Goal: Task Accomplishment & Management: Use online tool/utility

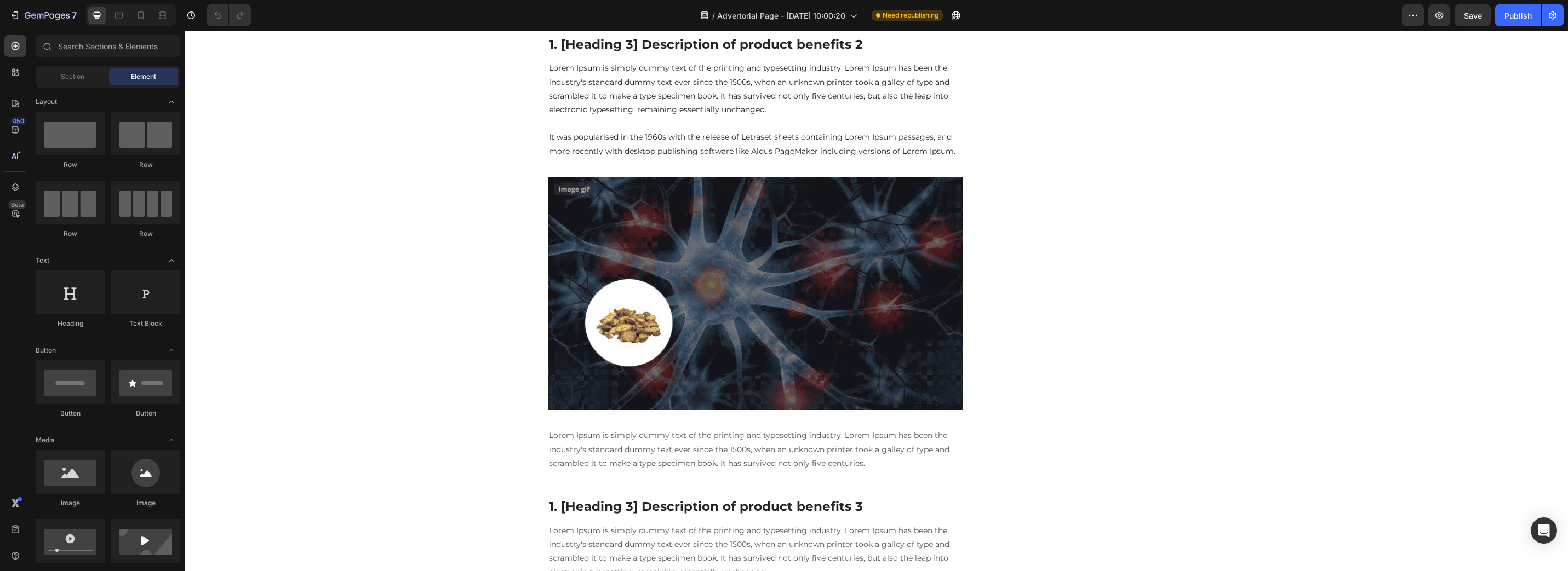
scroll to position [844, 0]
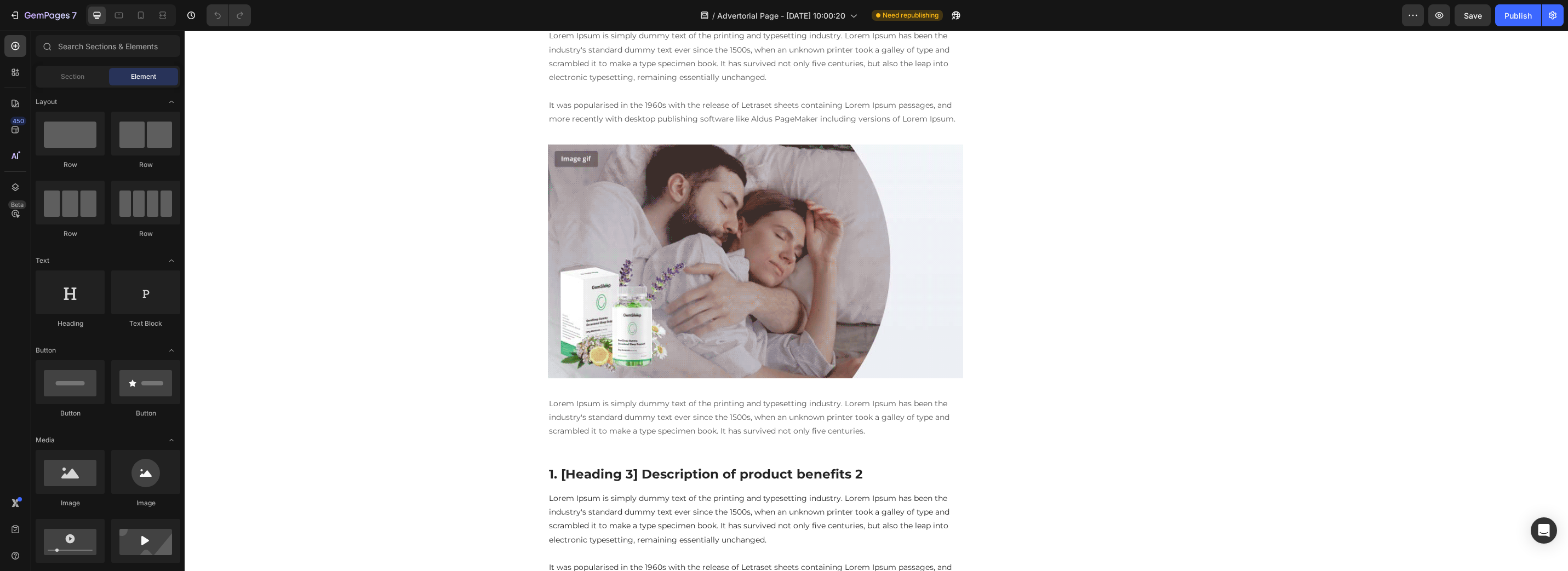
drag, startPoint x: 1565, startPoint y: 496, endPoint x: 1752, endPoint y: 54, distance: 479.9
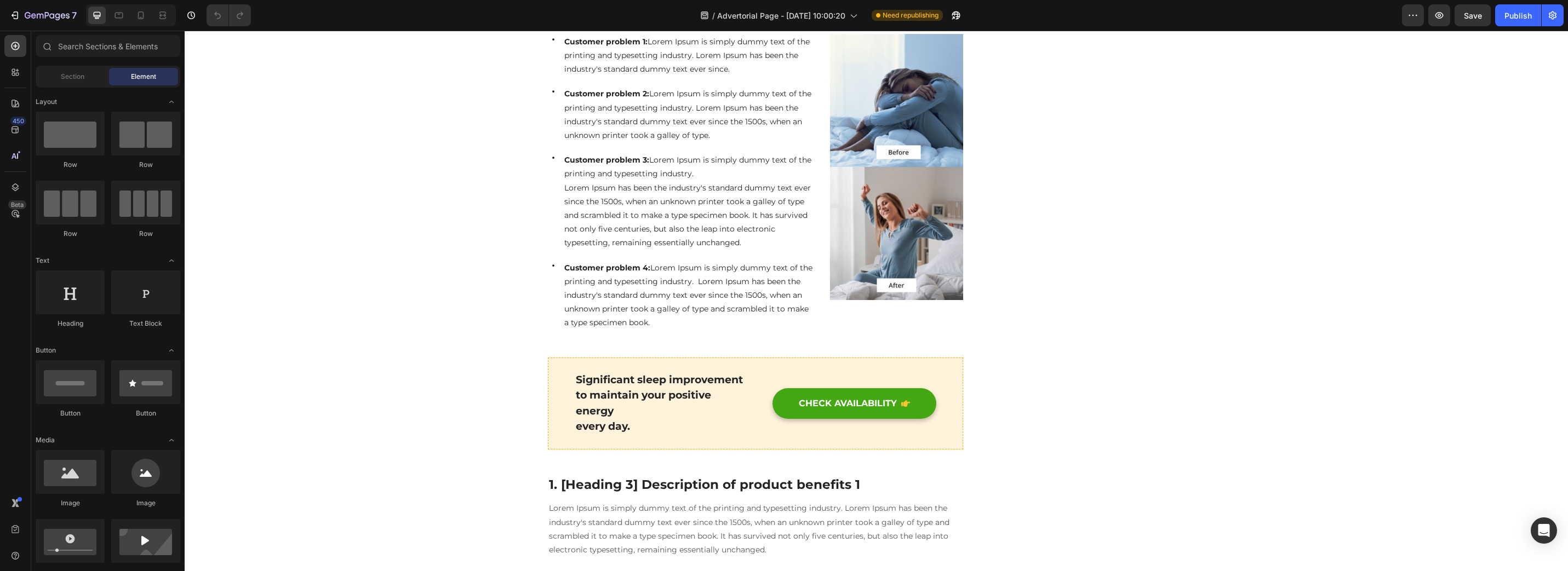
scroll to position [0, 0]
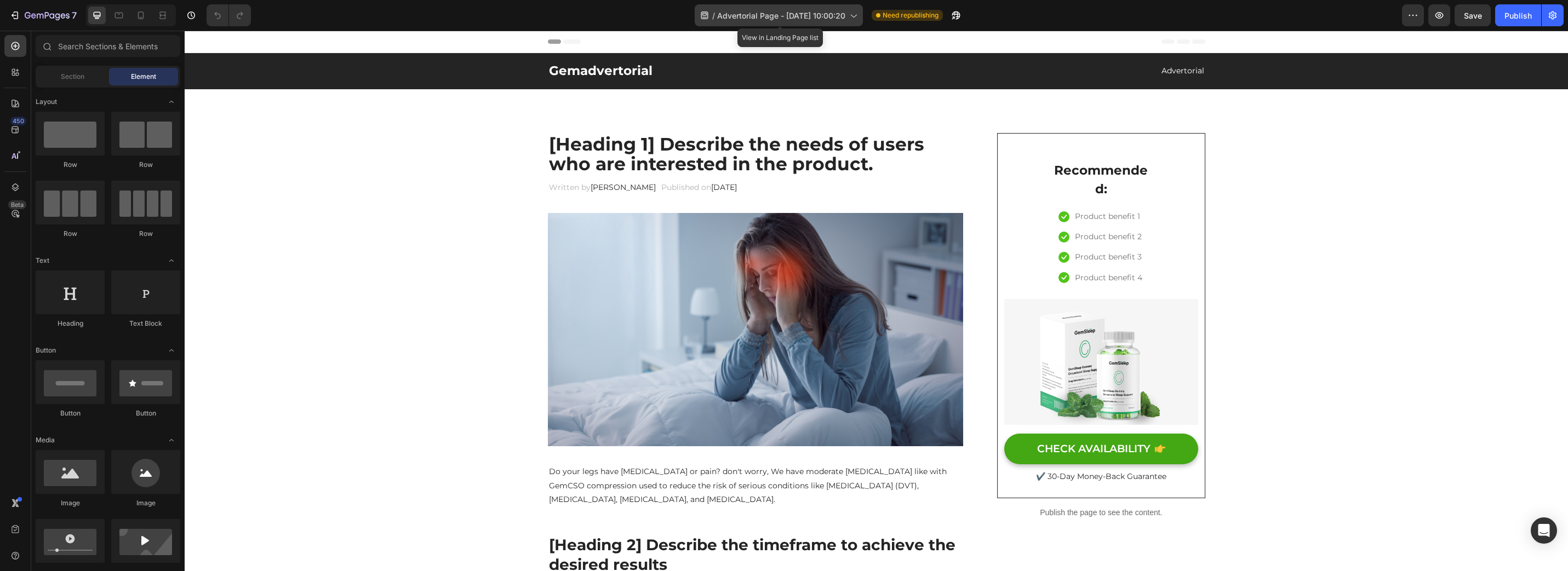
click at [835, 15] on span "Advertorial Page - [DATE] 10:00:20" at bounding box center [781, 15] width 128 height 11
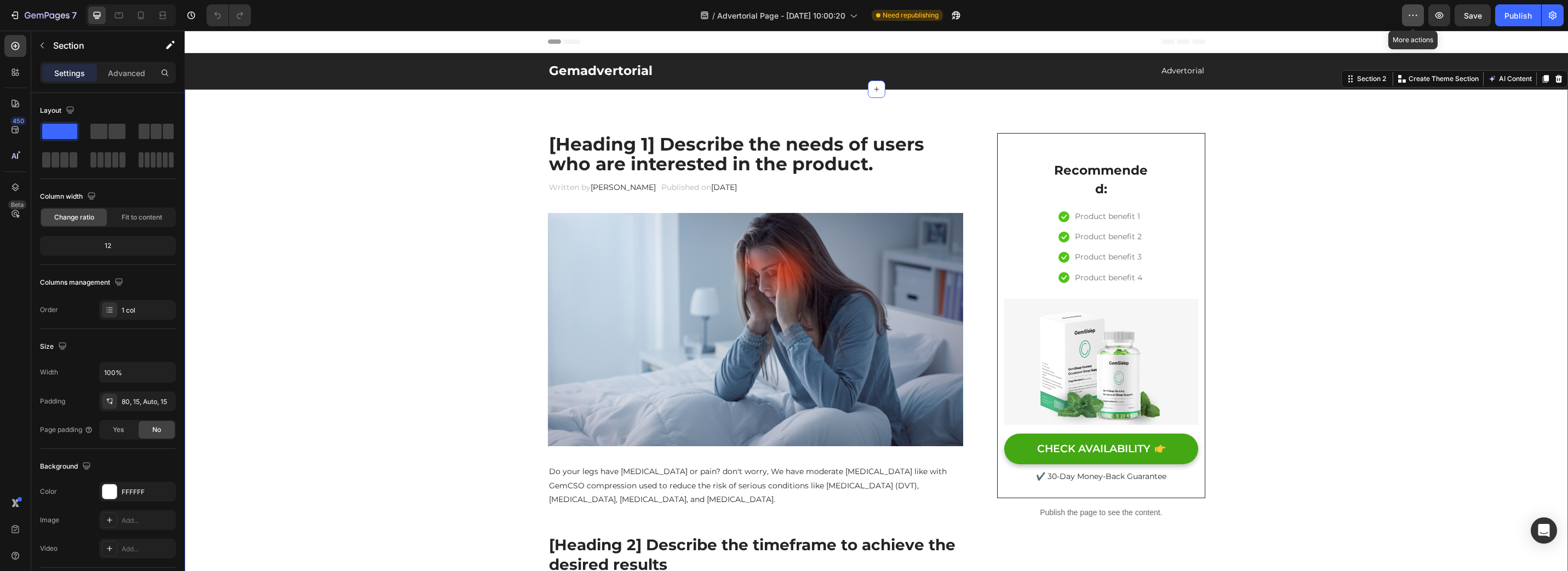
click at [1416, 11] on icon "button" at bounding box center [1412, 15] width 11 height 11
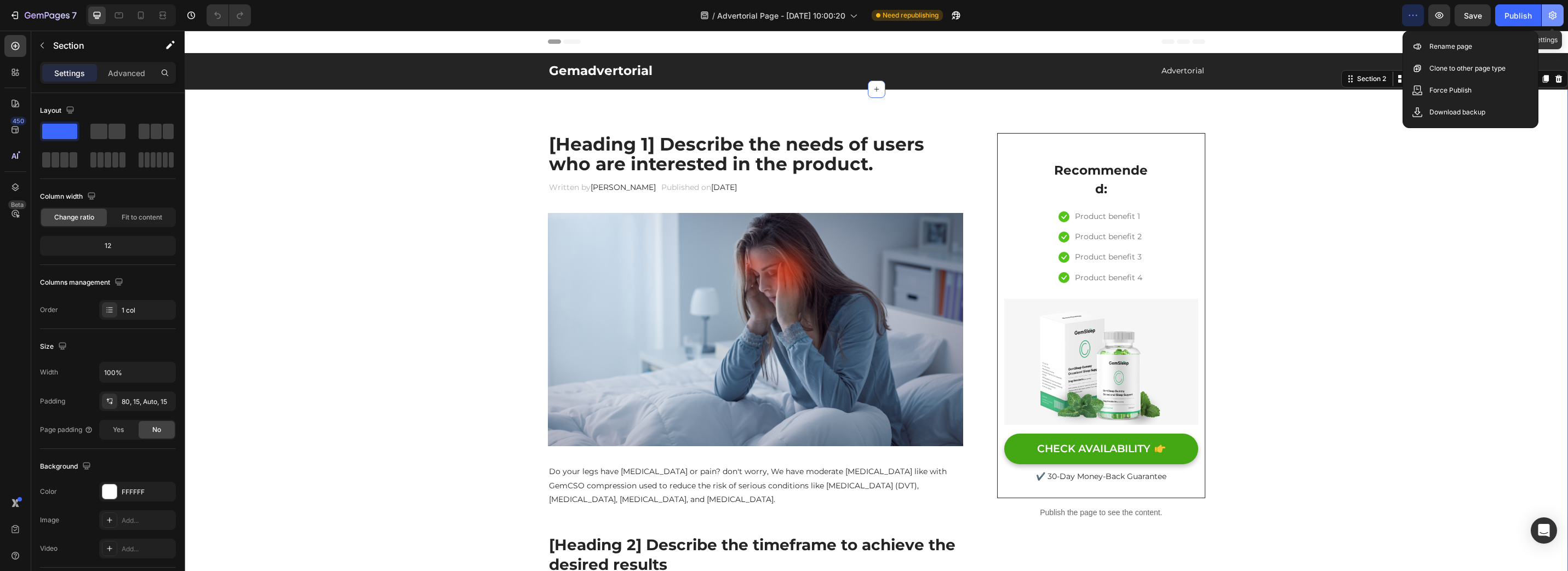
click at [1555, 16] on icon "button" at bounding box center [1552, 15] width 11 height 11
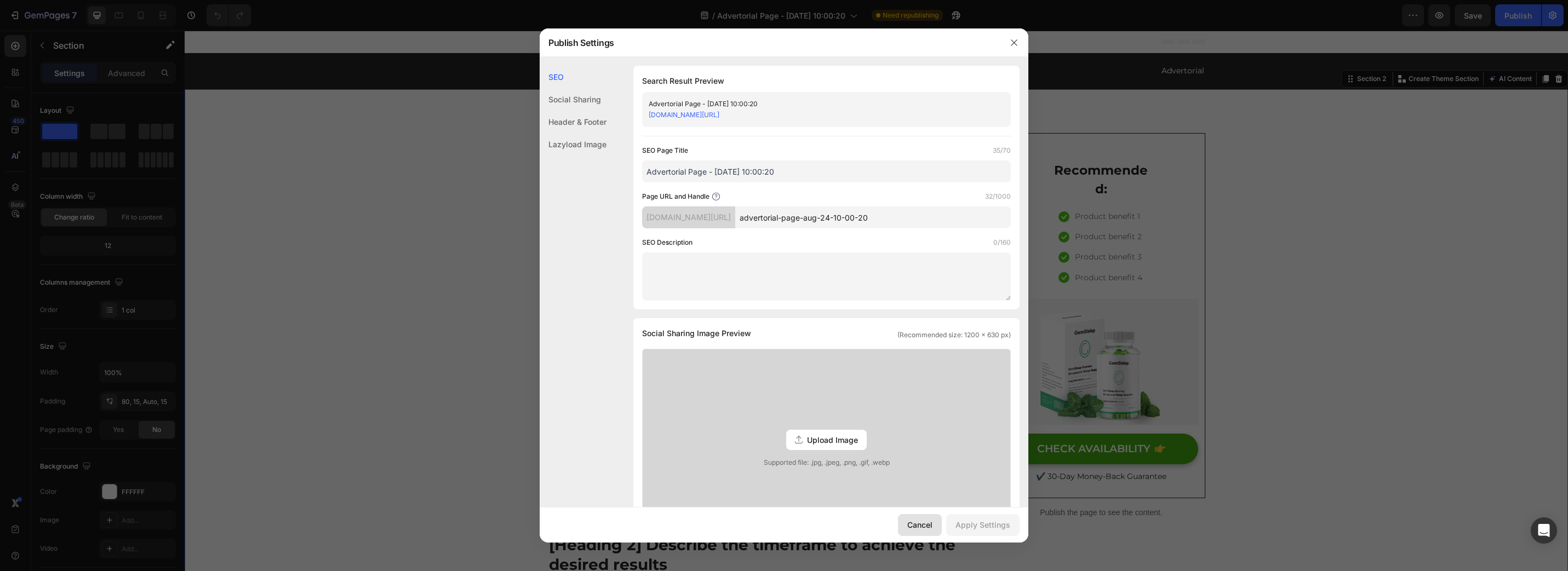
click at [914, 529] on div "Cancel" at bounding box center [920, 524] width 25 height 11
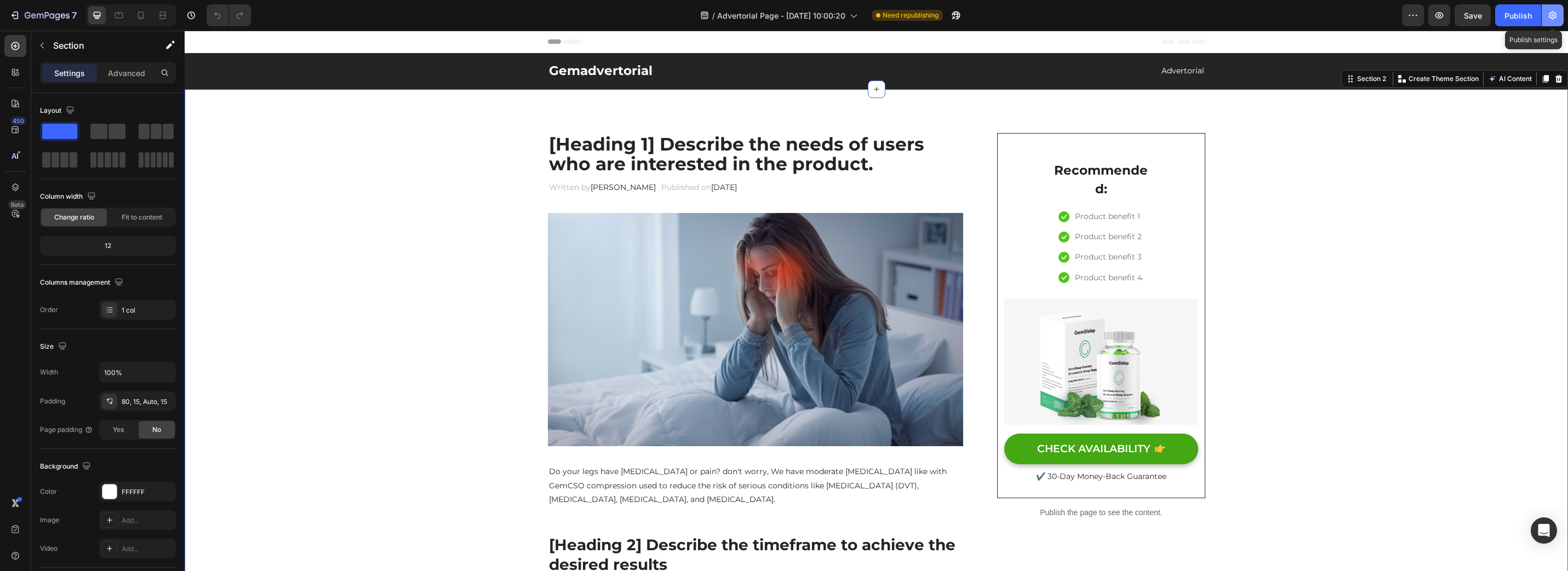
click at [1559, 13] on button "button" at bounding box center [1552, 15] width 22 height 22
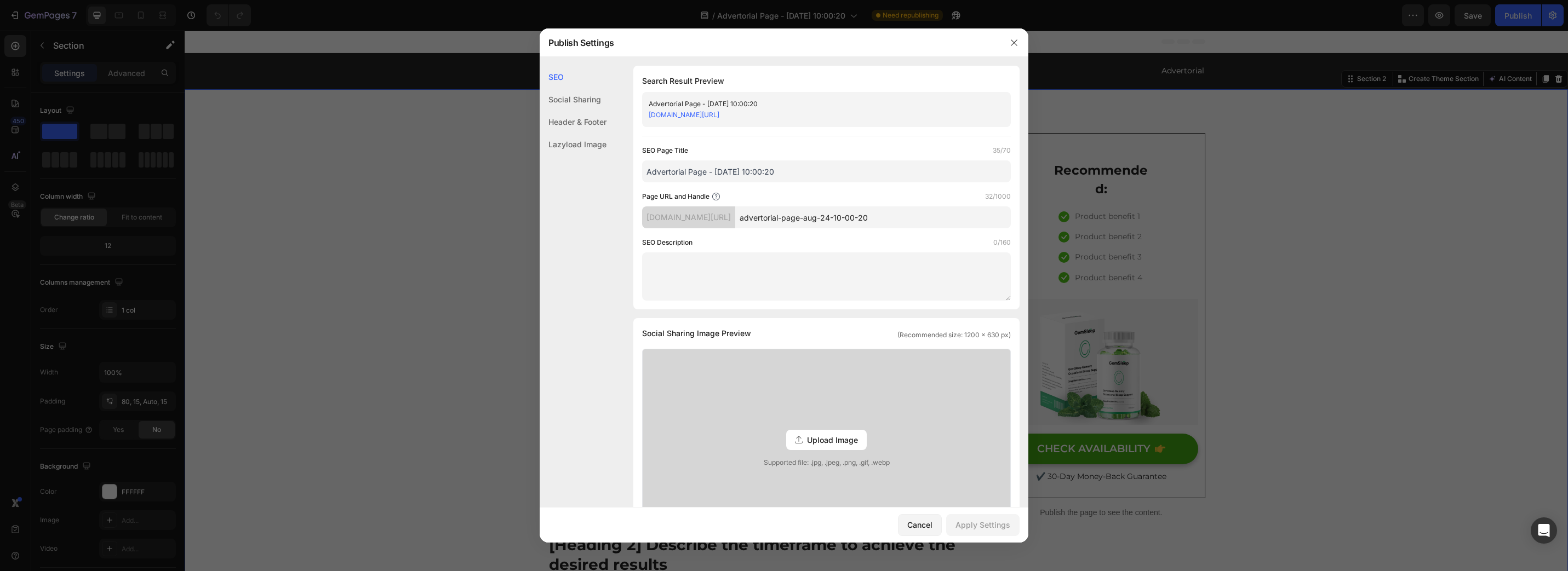
drag, startPoint x: 909, startPoint y: 225, endPoint x: 711, endPoint y: 225, distance: 198.0
click at [711, 225] on div "[DOMAIN_NAME][URL] advertorial-page-aug-24-10-00-20" at bounding box center [826, 217] width 369 height 22
type input "adv-mm-v1"
click at [971, 528] on div "Apply Settings" at bounding box center [983, 524] width 55 height 11
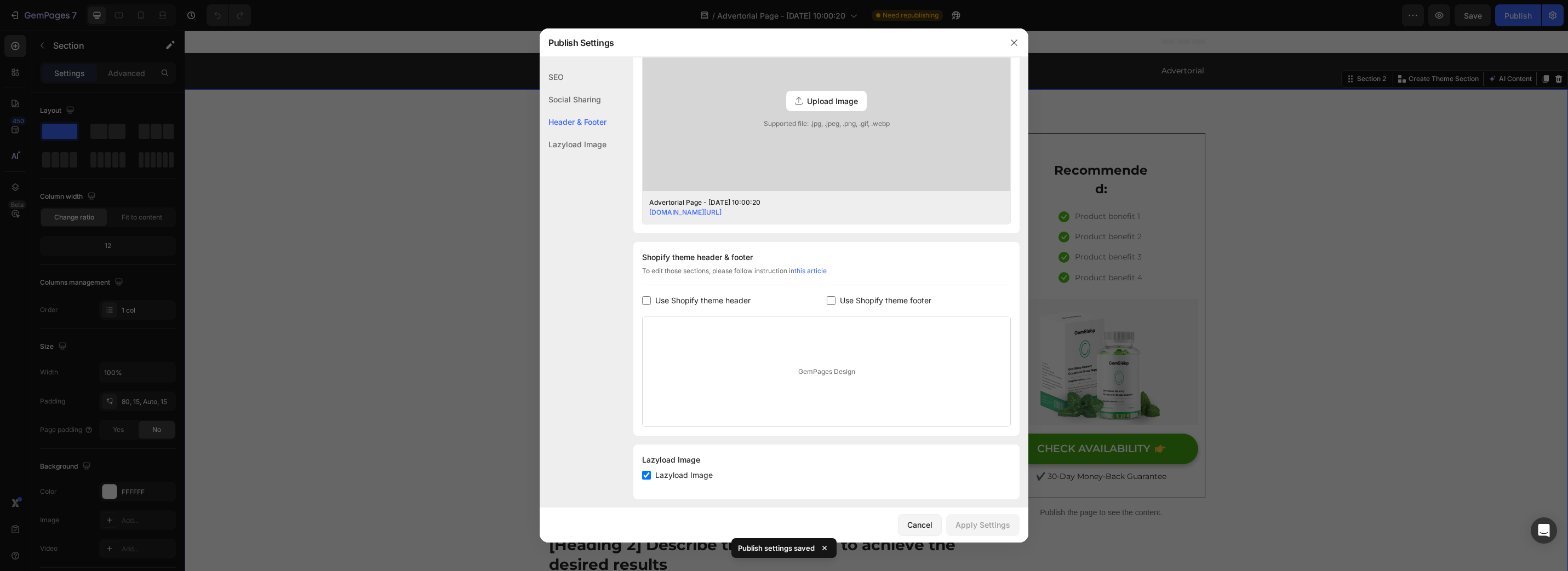
scroll to position [348, 0]
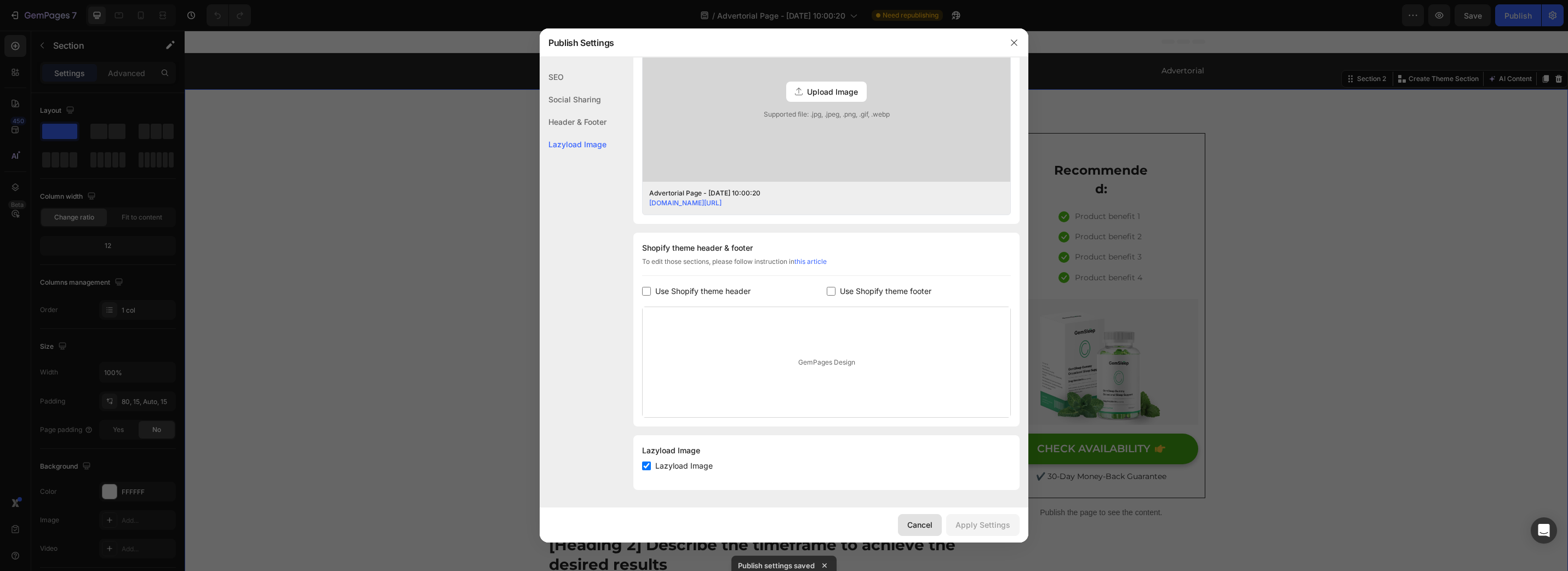
click at [906, 522] on button "Cancel" at bounding box center [920, 525] width 44 height 22
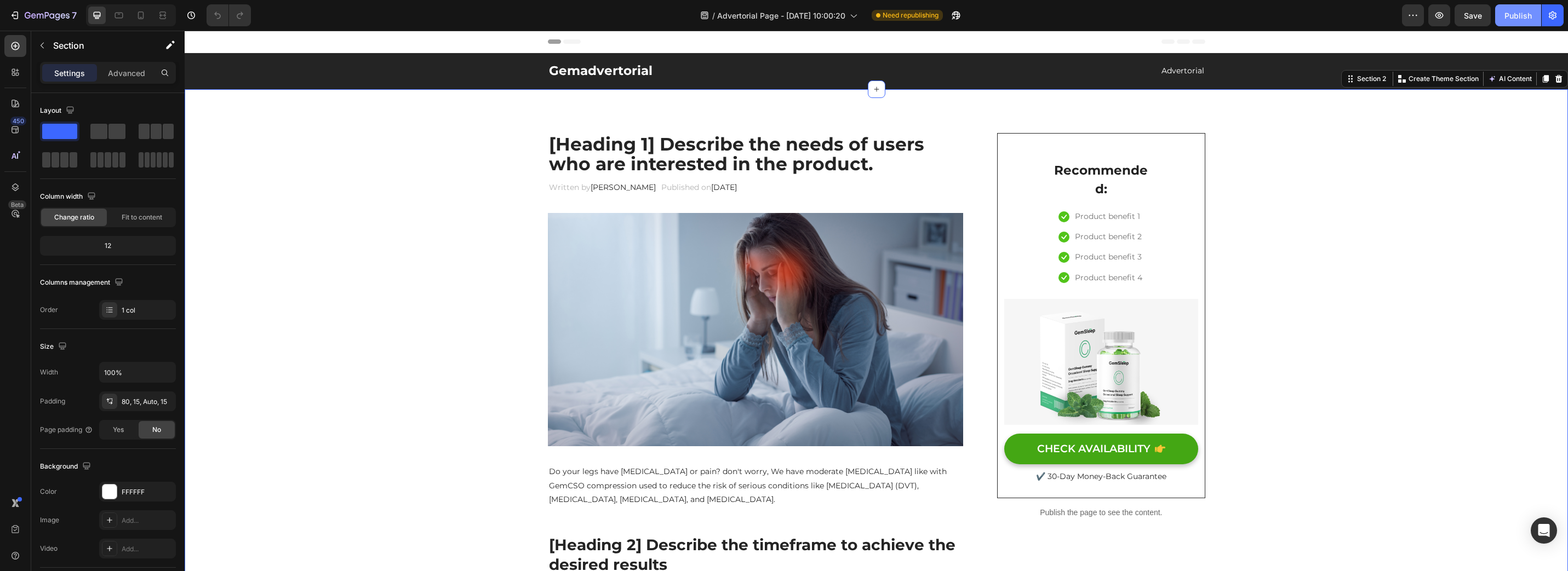
click at [1524, 16] on div "Publish" at bounding box center [1518, 15] width 27 height 11
click at [788, 18] on span "Advertorial Page - [DATE] 10:00:20" at bounding box center [781, 15] width 128 height 11
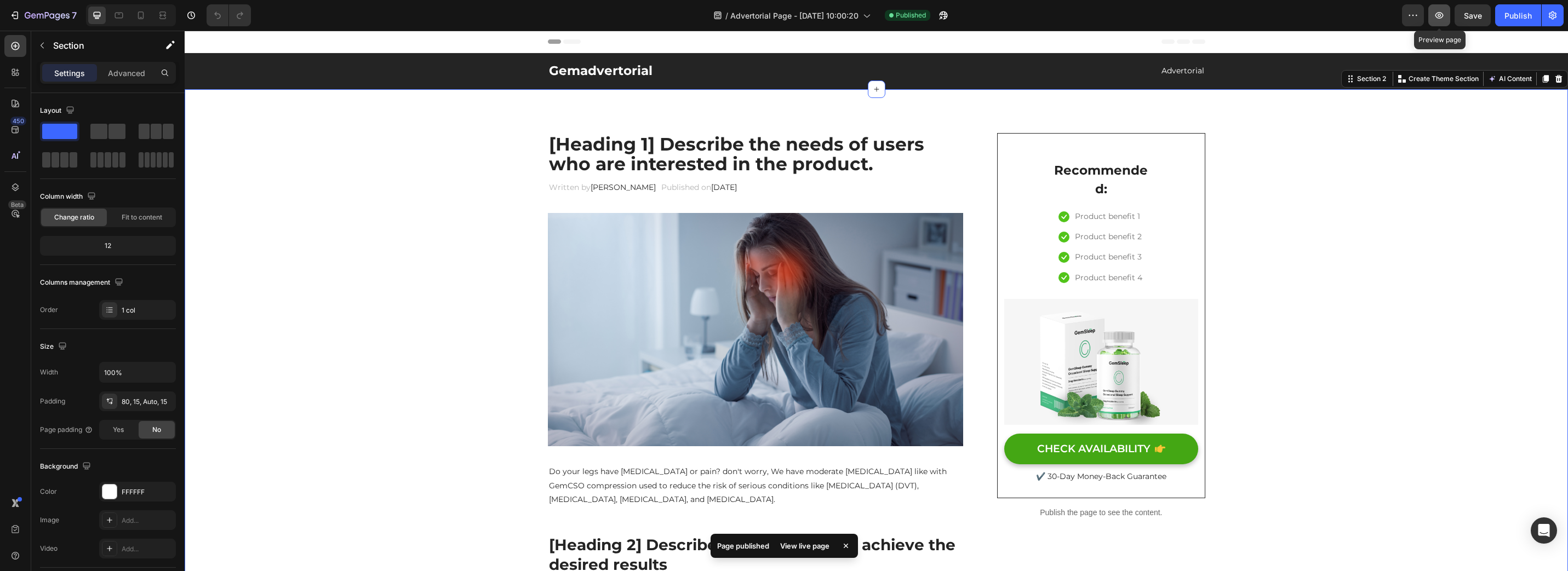
click at [1437, 17] on icon "button" at bounding box center [1439, 15] width 8 height 6
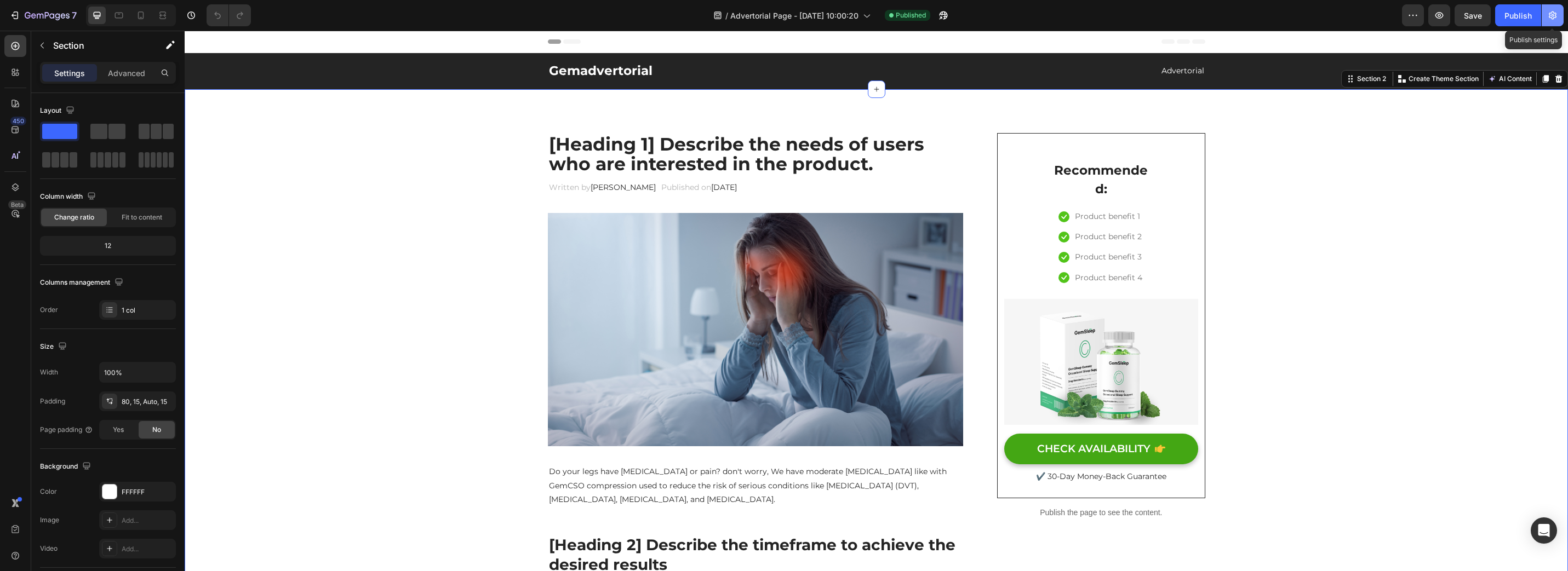
click at [1550, 17] on icon "button" at bounding box center [1552, 15] width 11 height 11
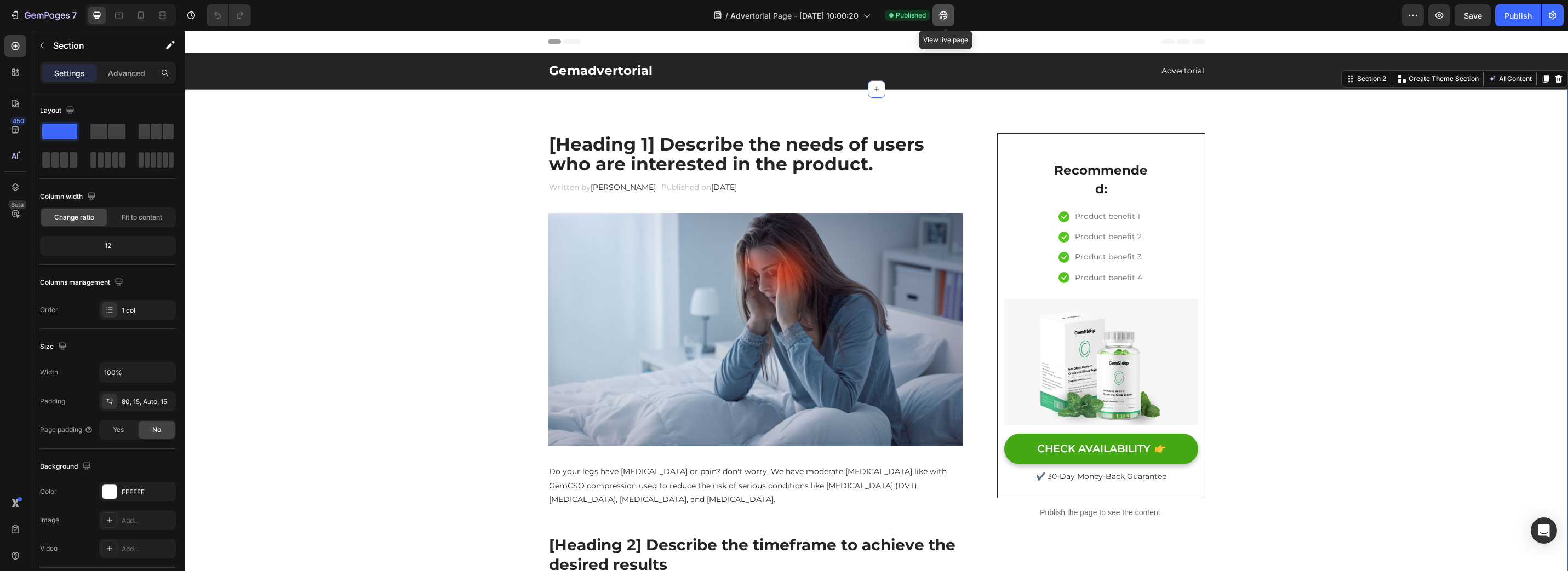
click at [949, 12] on icon "button" at bounding box center [943, 15] width 11 height 11
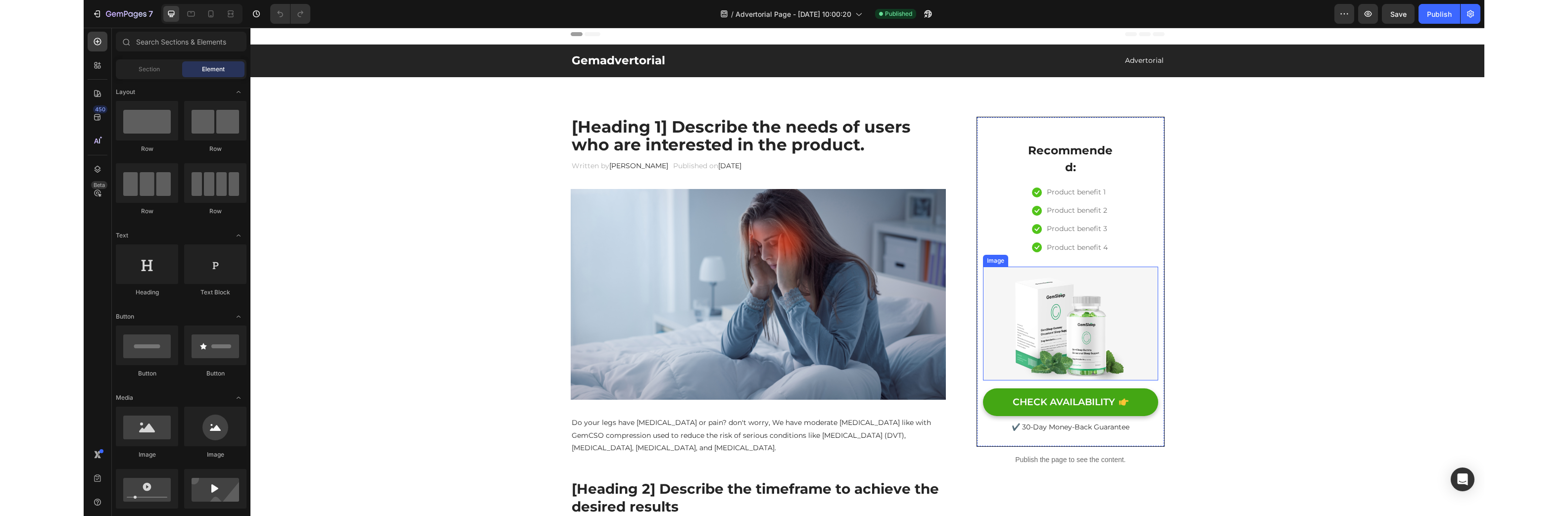
scroll to position [0, 0]
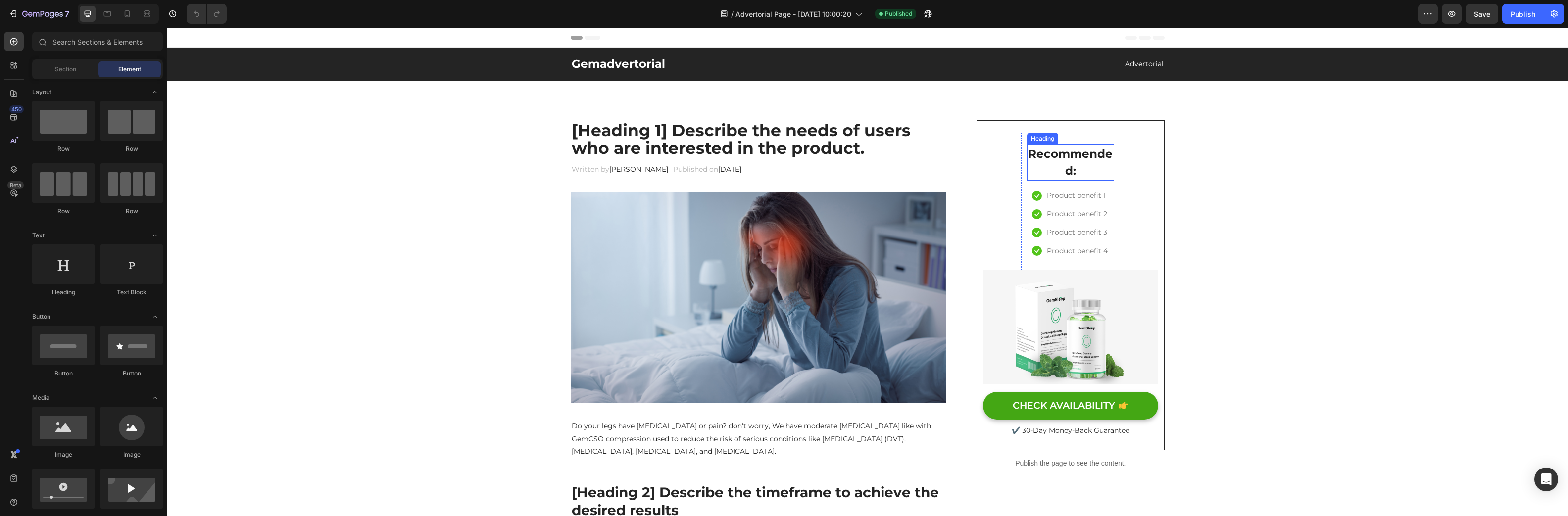
click at [1046, 161] on h2 "Recommended:" at bounding box center [1070, 162] width 87 height 36
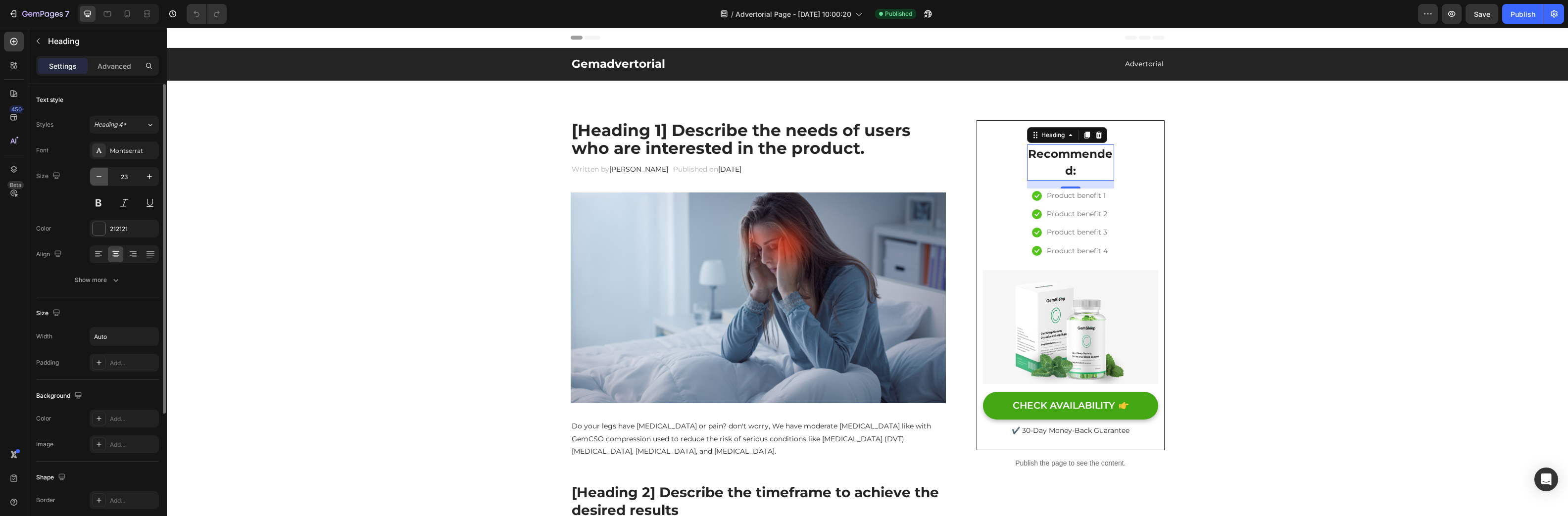
click at [96, 177] on icon "button" at bounding box center [99, 177] width 10 height 10
type input "19"
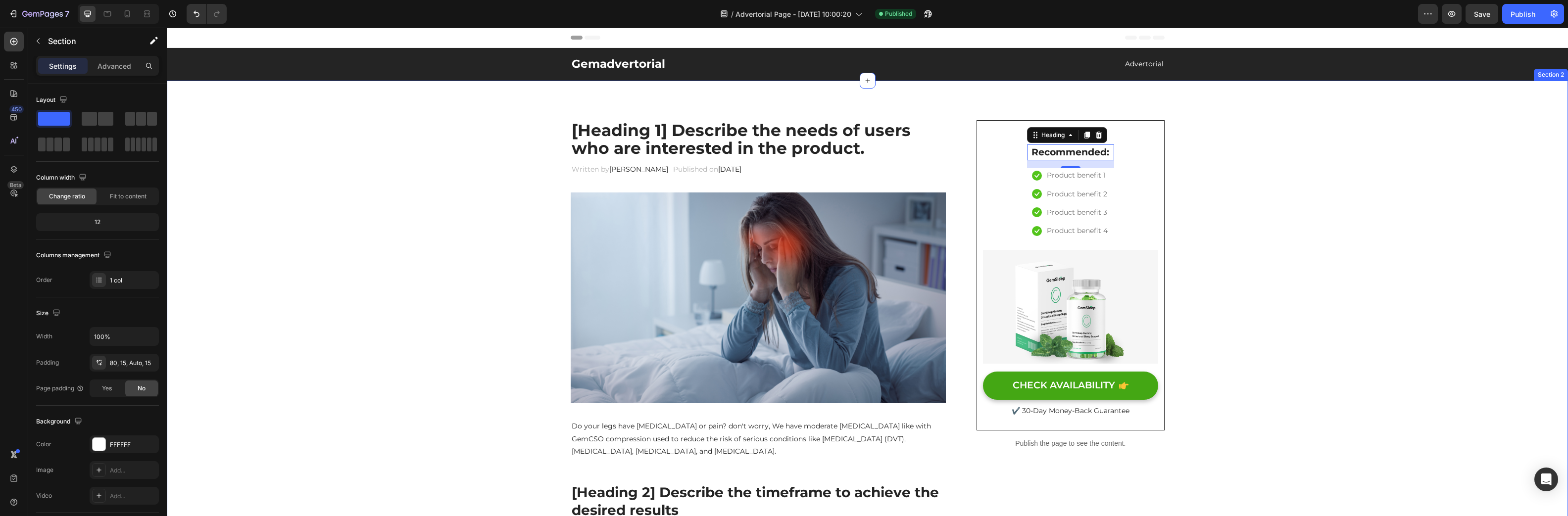
click at [1416, 18] on div "Publish" at bounding box center [1522, 14] width 25 height 10
